Goal: Communication & Community: Answer question/provide support

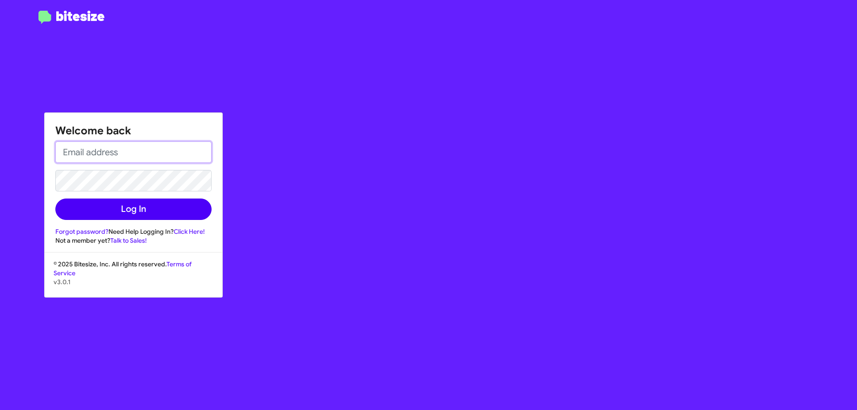
type input "[EMAIL_ADDRESS][DOMAIN_NAME]"
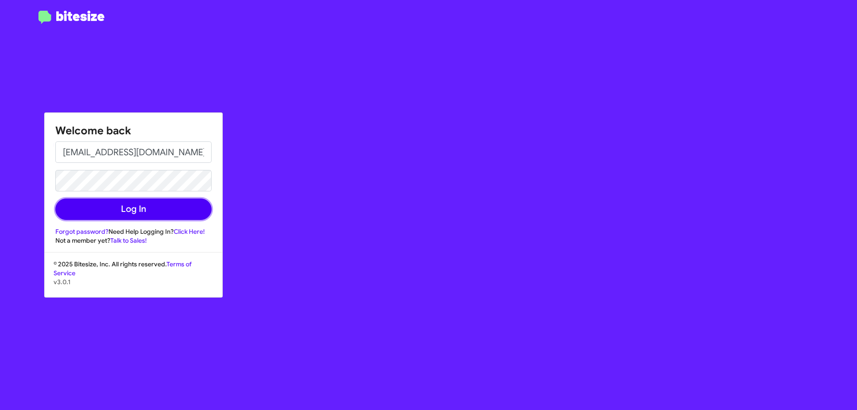
click at [136, 211] on button "Log In" at bounding box center [133, 209] width 156 height 21
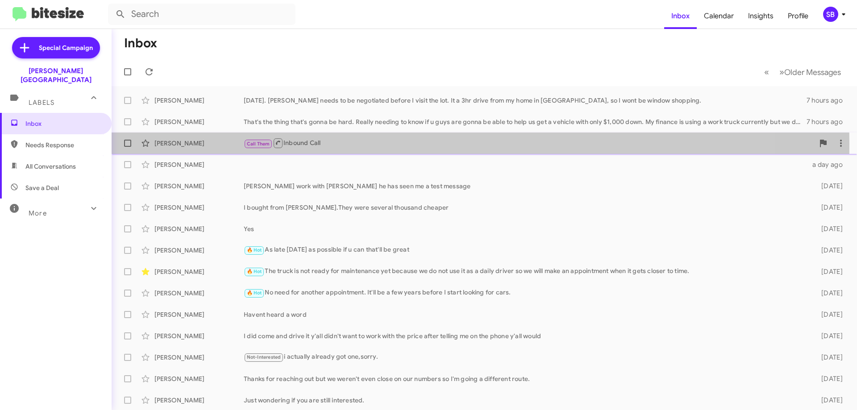
click at [188, 143] on div "[PERSON_NAME]" at bounding box center [198, 143] width 89 height 9
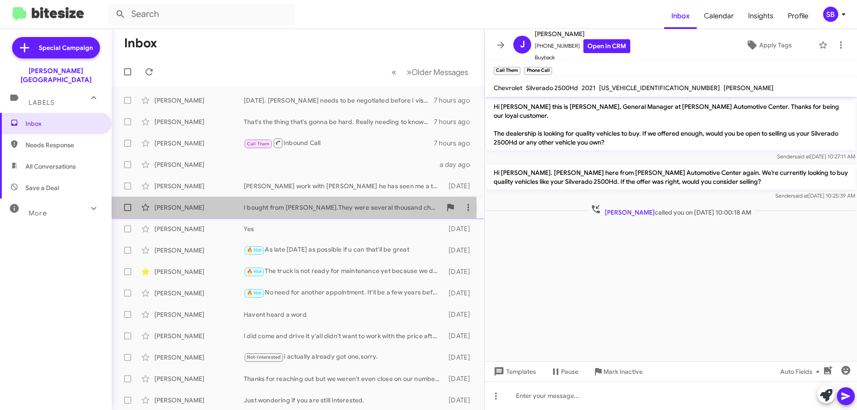
click at [183, 208] on div "[PERSON_NAME]" at bounding box center [198, 207] width 89 height 9
